Goal: Information Seeking & Learning: Learn about a topic

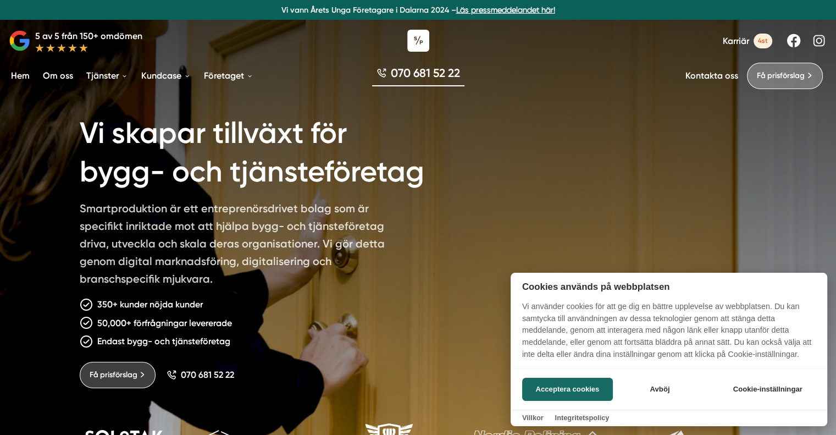
scroll to position [31, 0]
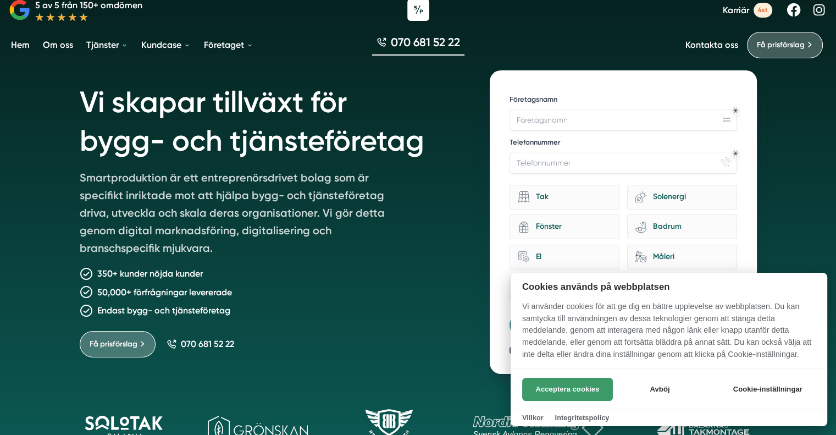
click at [559, 392] on button "Acceptera cookies" at bounding box center [567, 389] width 91 height 23
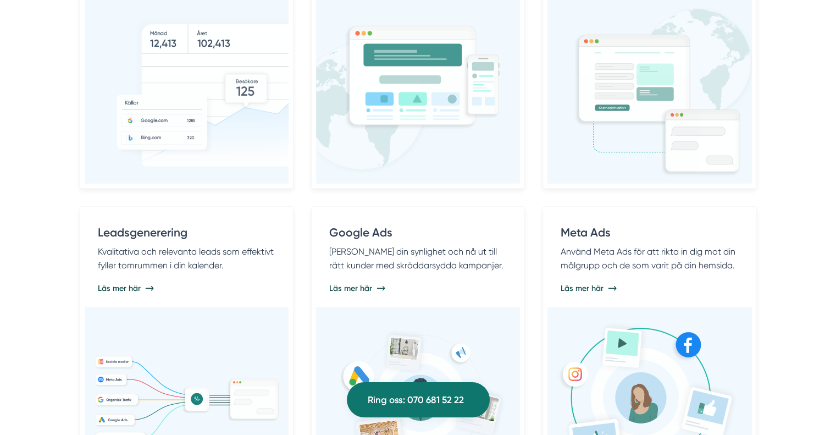
scroll to position [717, 0]
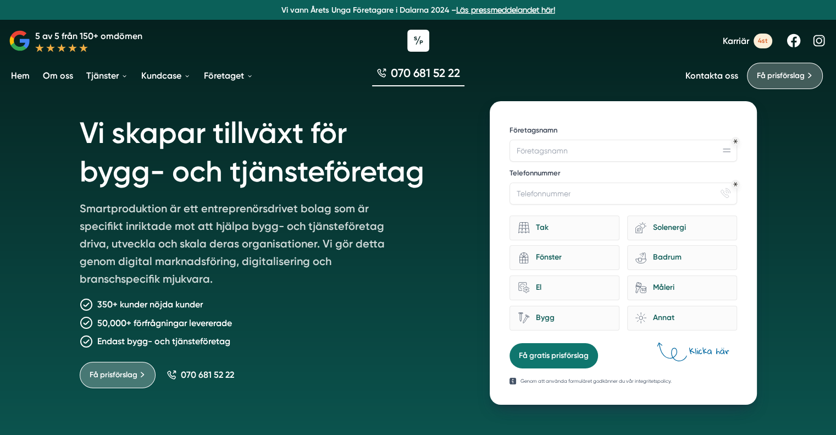
click at [739, 37] on span "Karriär" at bounding box center [736, 41] width 26 height 10
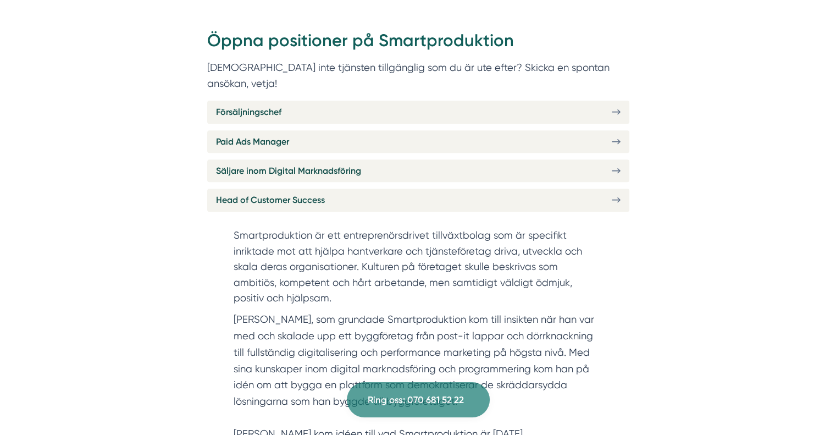
scroll to position [419, 0]
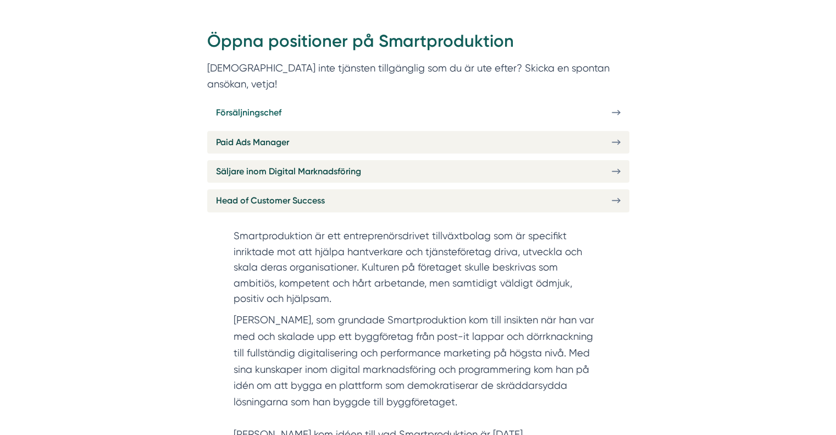
click at [296, 101] on link "Försäljningschef" at bounding box center [418, 112] width 422 height 23
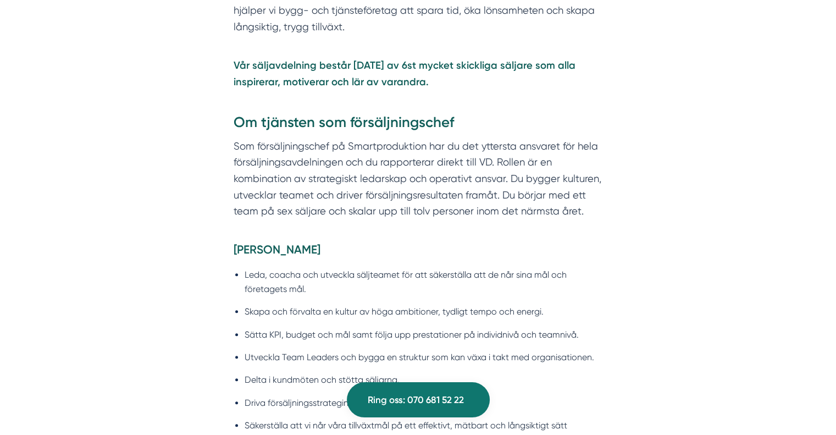
scroll to position [697, 0]
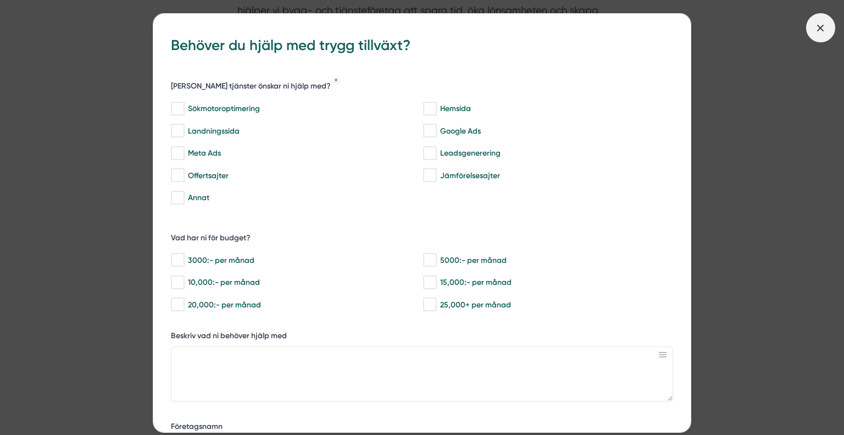
click at [817, 32] on icon at bounding box center [821, 28] width 12 height 12
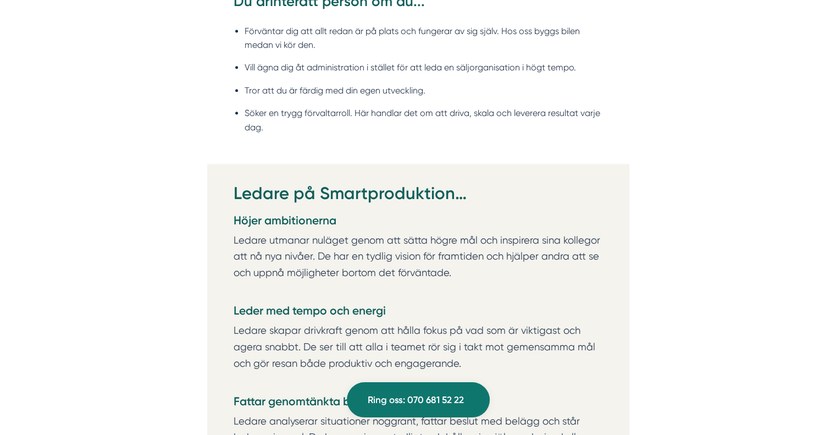
scroll to position [1433, 0]
